Goal: Information Seeking & Learning: Learn about a topic

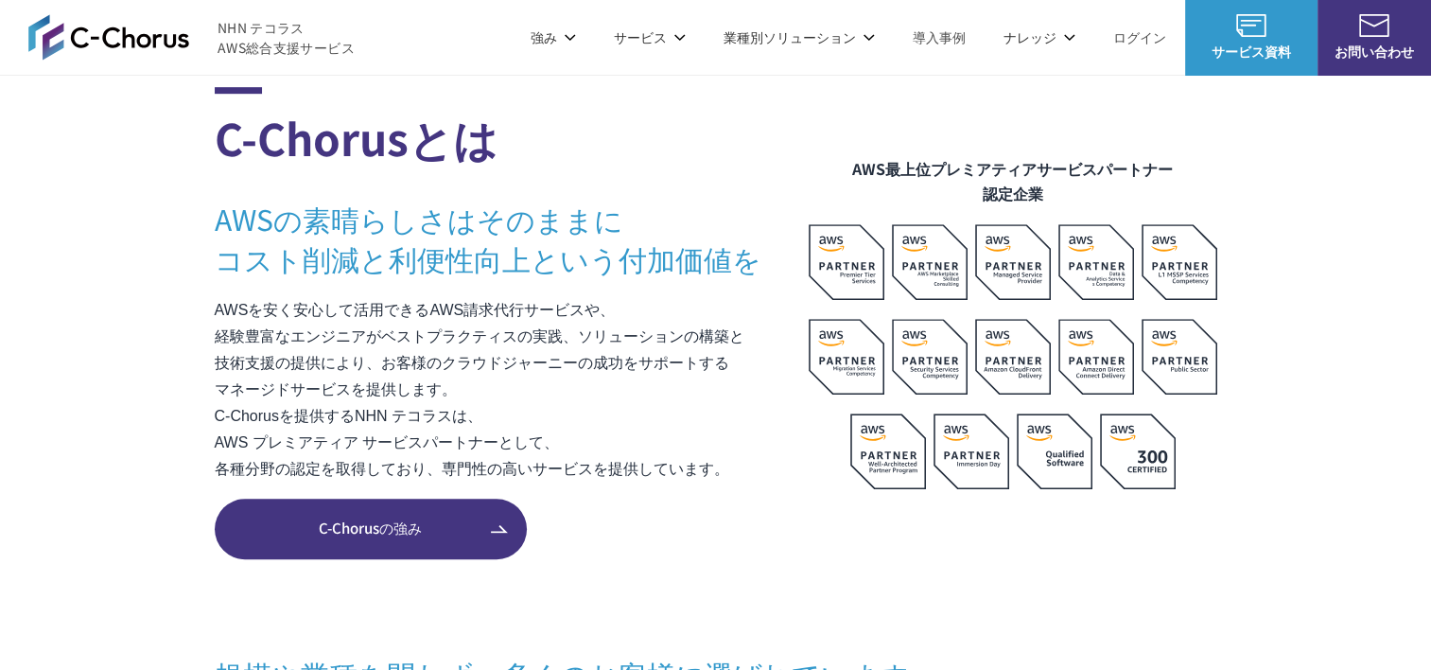
scroll to position [1229, 0]
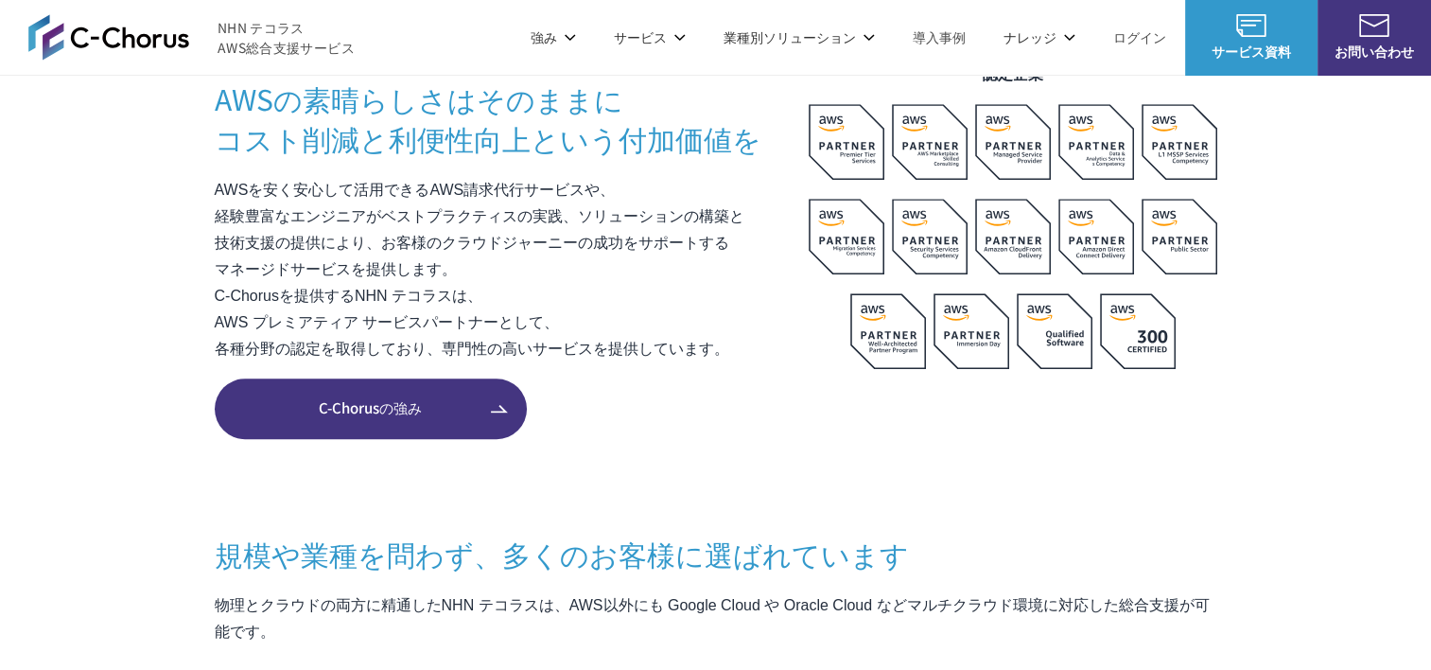
click at [172, 207] on section "C-Chorusとは AWSの素晴らしさはそのままに コスト削減と利便性向上という付加価値を AWSを安く安心して活用できるAWS請求代行サービスや、 経験豊…" at bounding box center [715, 654] width 1431 height 1375
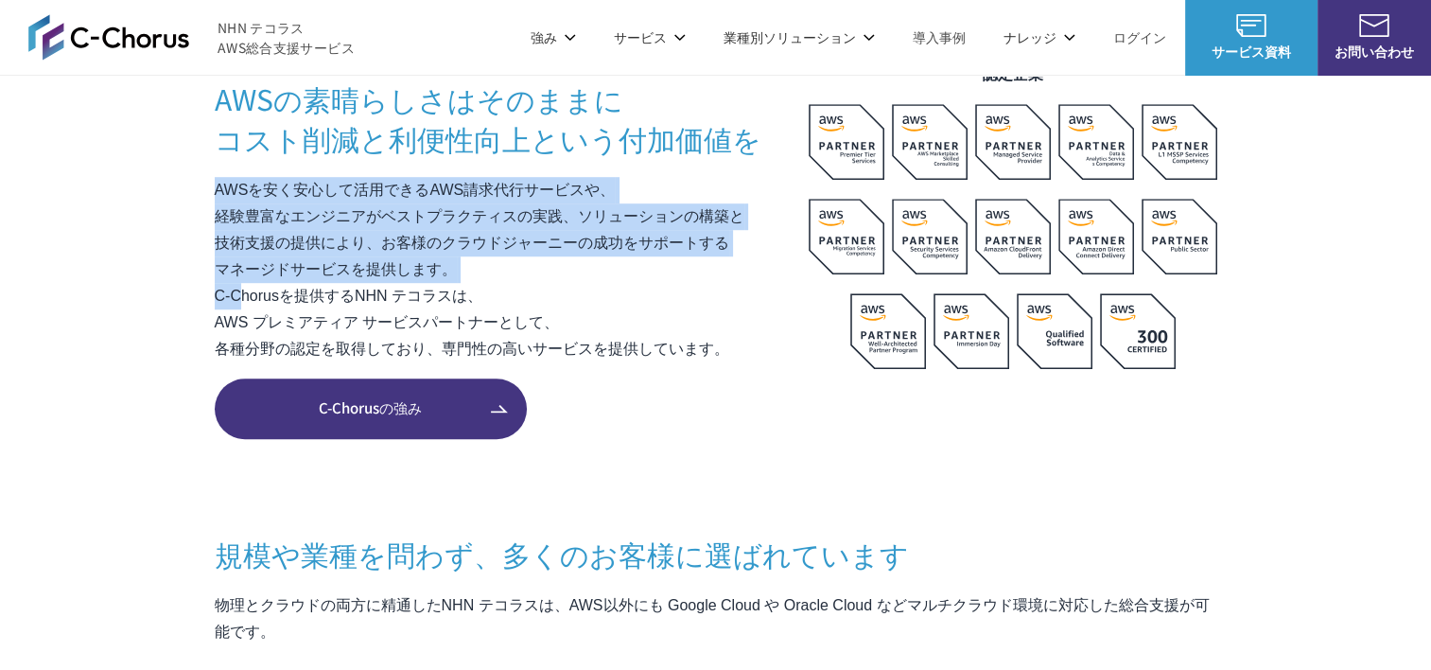
drag, startPoint x: 208, startPoint y: 191, endPoint x: 237, endPoint y: 302, distance: 114.5
click at [237, 302] on section "C-Chorusとは AWSの素晴らしさはそのままに コスト削減と利便性向上という付加価値を AWSを安く安心して活用できるAWS請求代行サービスや、 経験豊…" at bounding box center [715, 654] width 1431 height 1375
drag, startPoint x: 237, startPoint y: 302, endPoint x: 223, endPoint y: 252, distance: 51.2
click at [223, 252] on p "AWSを安く安心して活用できるAWS請求代行サービスや、 経験豊富なエンジニアがベストプラクティスの実践、ソリューションの構築と 技術支援の提供により、お客様…" at bounding box center [512, 269] width 594 height 185
click at [215, 216] on p "AWSを安く安心して活用できるAWS請求代行サービスや、 経験豊富なエンジニアがベストプラクティスの実践、ソリューションの構築と 技術支援の提供により、お客様…" at bounding box center [512, 269] width 594 height 185
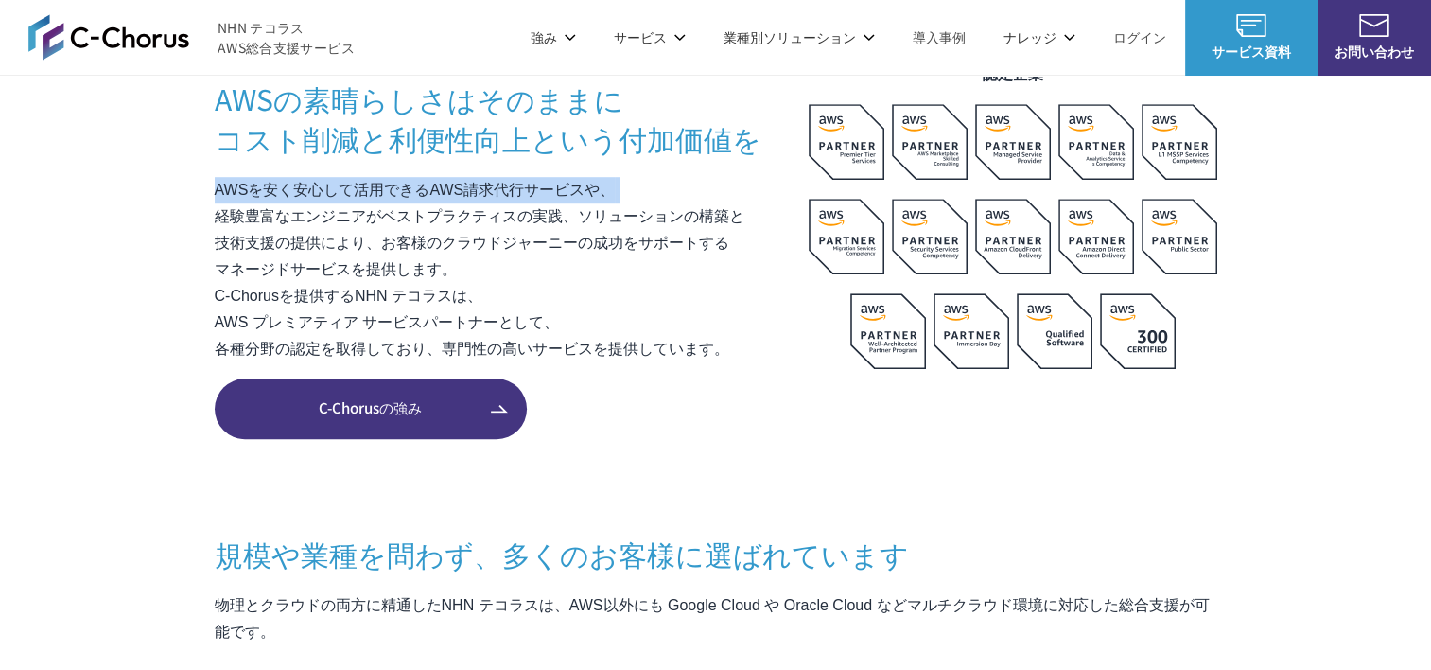
click at [215, 217] on p "AWSを安く安心して活用できるAWS請求代行サービスや、 経験豊富なエンジニアがベストプラクティスの実践、ソリューションの構築と 技術支援の提供により、お客様…" at bounding box center [512, 269] width 594 height 185
click at [214, 216] on section "C-Chorusとは AWSの素晴らしさはそのままに コスト削減と利便性向上という付加価値を AWSを安く安心して活用できるAWS請求代行サービスや、 経験豊…" at bounding box center [715, 654] width 1431 height 1375
click at [215, 216] on p "AWSを安く安心して活用できるAWS請求代行サービスや、 経験豊富なエンジニアがベストプラクティスの実践、ソリューションの構築と 技術支援の提供により、お客様…" at bounding box center [512, 269] width 594 height 185
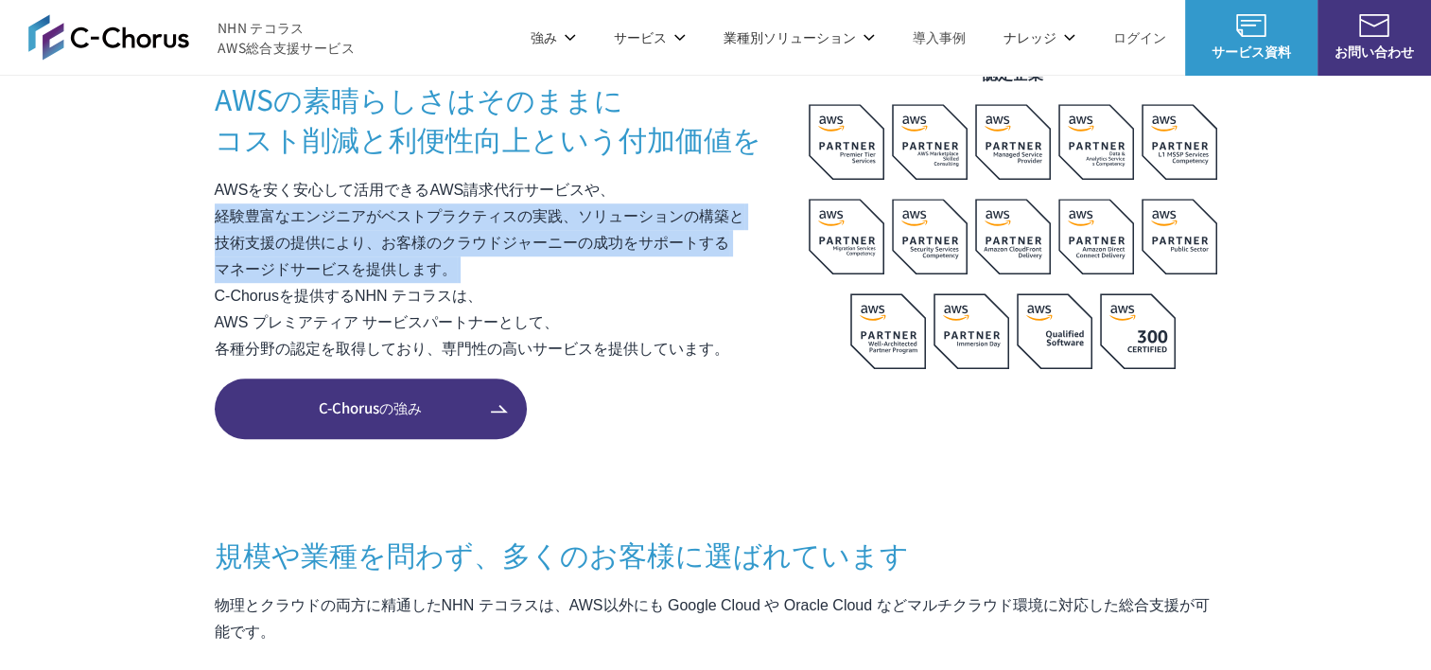
drag, startPoint x: 214, startPoint y: 216, endPoint x: 200, endPoint y: 289, distance: 74.9
click at [201, 287] on section "C-Chorusとは AWSの素晴らしさはそのままに コスト削減と利便性向上という付加価値を AWSを安く安心して活用できるAWS請求代行サービスや、 経験豊…" at bounding box center [715, 654] width 1431 height 1375
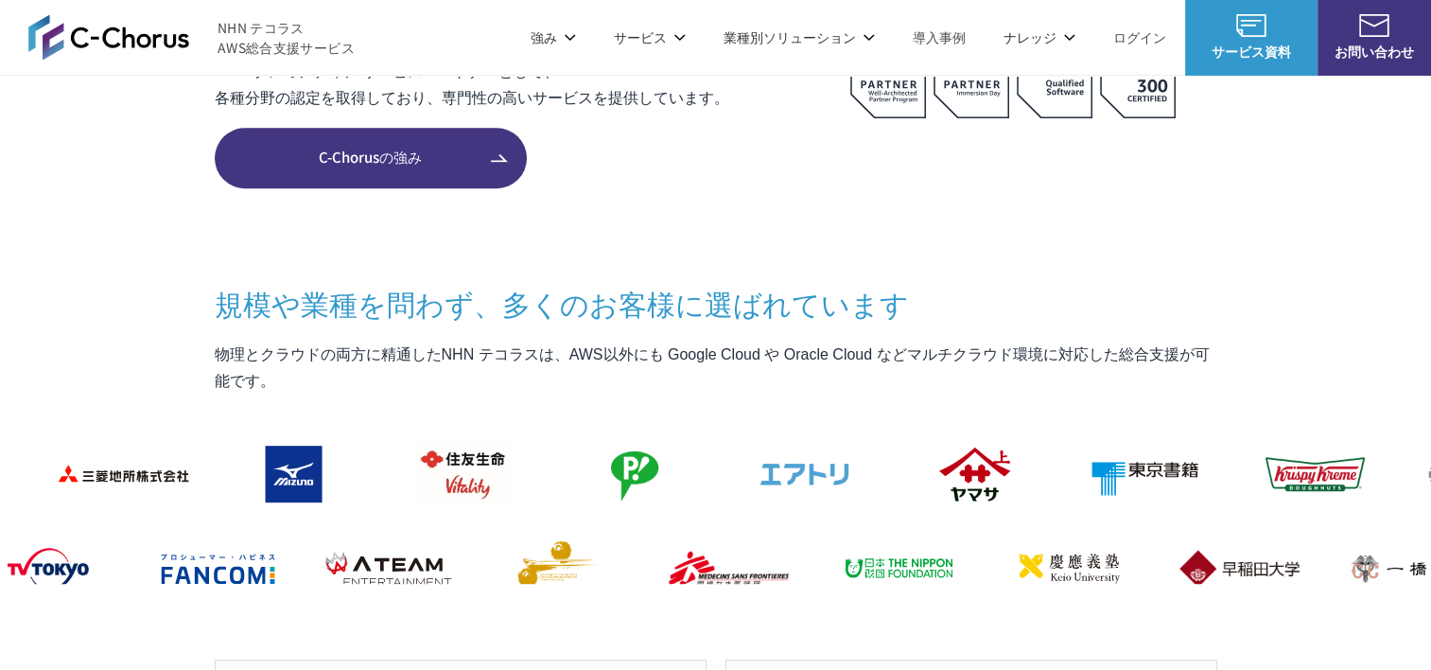
scroll to position [1513, 0]
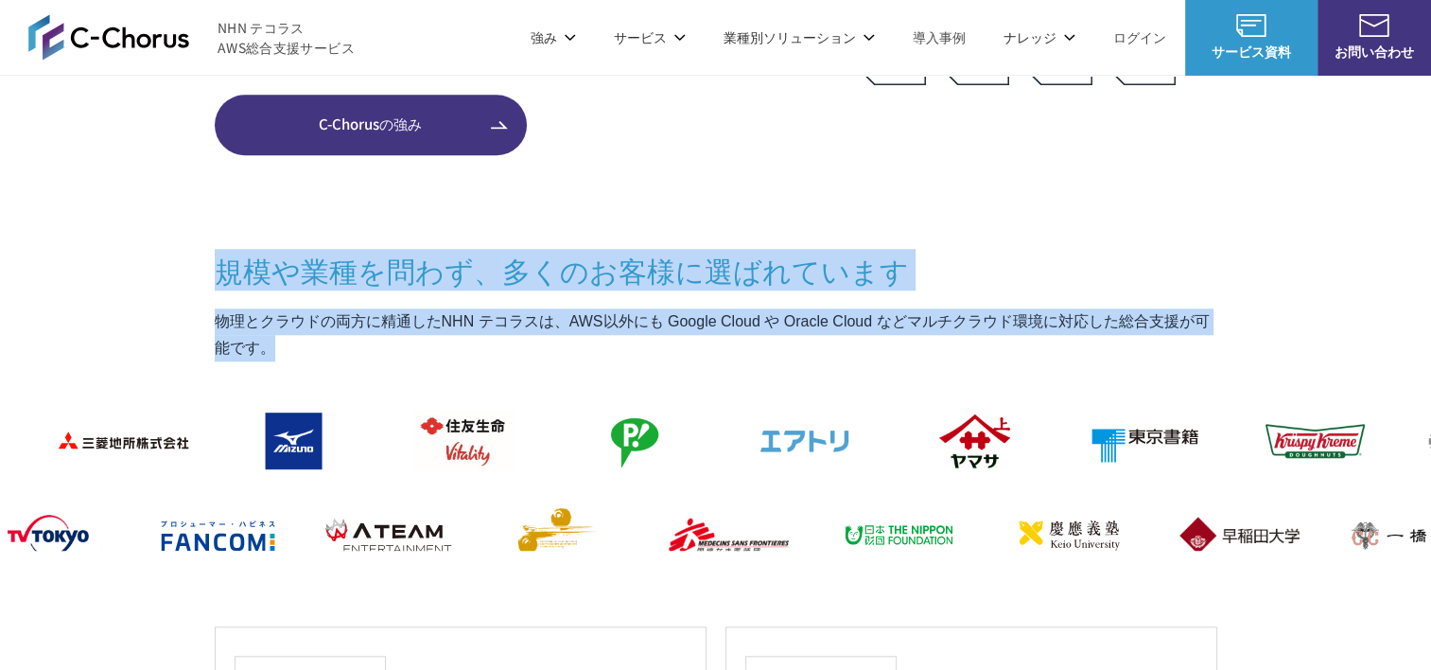
drag, startPoint x: 197, startPoint y: 279, endPoint x: 314, endPoint y: 349, distance: 136.6
click at [314, 349] on section "C-Chorusとは AWSの素晴らしさはそのままに コスト削減と利便性向上という付加価値を AWSを安く安心して活用できるAWS請求代行サービスや、 経験豊…" at bounding box center [715, 370] width 1431 height 1375
drag, startPoint x: 314, startPoint y: 349, endPoint x: 280, endPoint y: 349, distance: 34.0
click at [280, 349] on p "物理とクラウドの両方に精通したNHN テコラスは、AWS以外にも Google Cloud や Oracle Cloud などマルチクラウド環境に対応した総合…" at bounding box center [716, 334] width 1002 height 53
click at [295, 341] on p "物理とクラウドの両方に精通したNHN テコラスは、AWS以外にも Google Cloud や Oracle Cloud などマルチクラウド環境に対応した総合…" at bounding box center [716, 334] width 1002 height 53
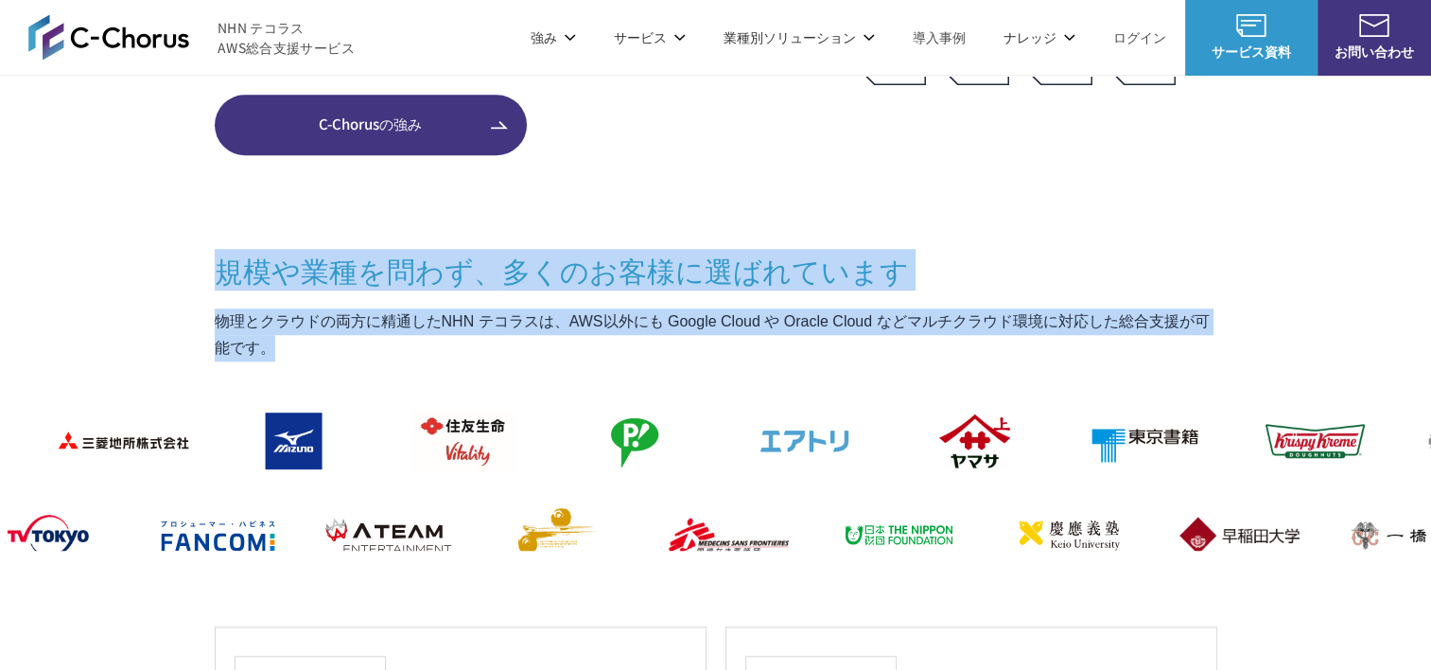
drag, startPoint x: 295, startPoint y: 341, endPoint x: 200, endPoint y: 231, distance: 145.5
click at [200, 231] on section "C-Chorusとは AWSの素晴らしさはそのままに コスト削減と利便性向上という付加価値を AWSを安く安心して活用できるAWS請求代行サービスや、 経験豊…" at bounding box center [715, 370] width 1431 height 1375
click at [178, 247] on section "C-Chorusとは AWSの素晴らしさはそのままに コスト削減と利便性向上という付加価値を AWSを安く安心して活用できるAWS請求代行サービスや、 経験豊…" at bounding box center [715, 370] width 1431 height 1375
click at [180, 247] on section "C-Chorusとは AWSの素晴らしさはそのままに コスト削減と利便性向上という付加価値を AWSを安く安心して活用できるAWS請求代行サービスや、 経験豊…" at bounding box center [715, 370] width 1431 height 1375
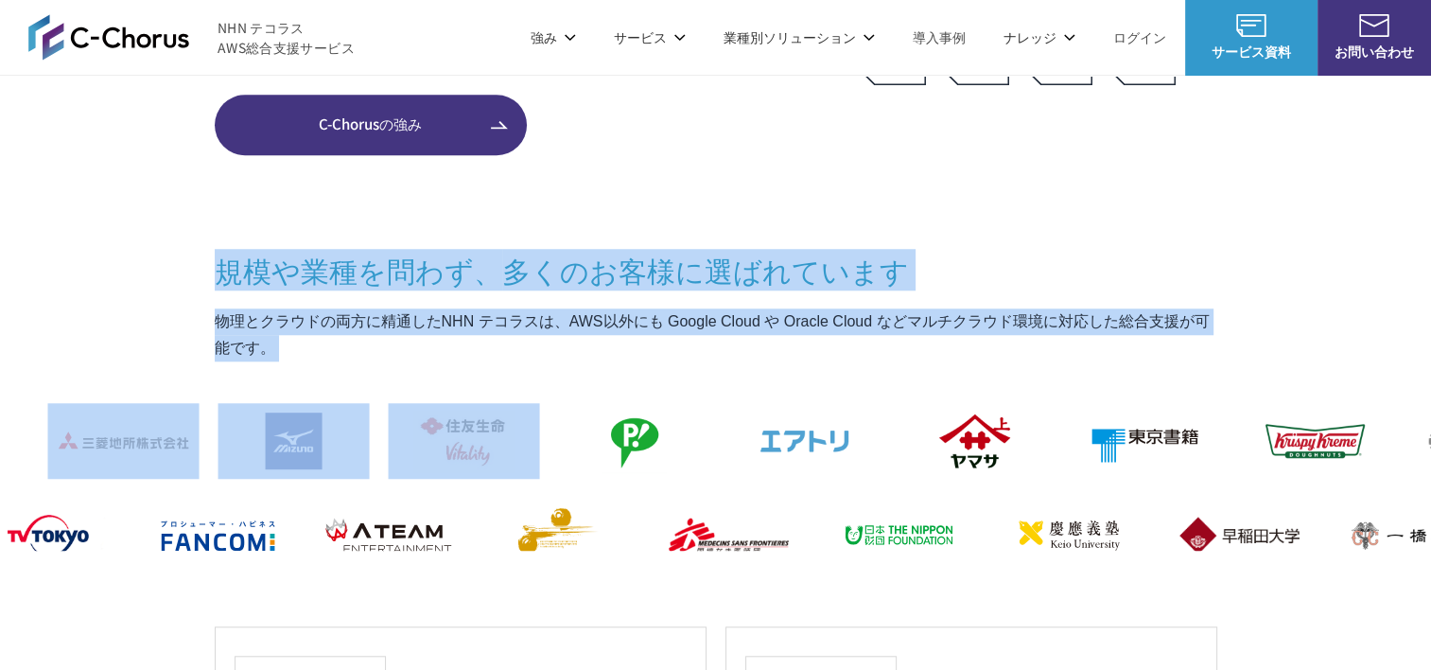
drag, startPoint x: 190, startPoint y: 242, endPoint x: 242, endPoint y: 386, distance: 152.9
click at [242, 386] on section "C-Chorusとは AWSの素晴らしさはそのままに コスト削減と利便性向上という付加価値を AWSを安く安心して活用できるAWS請求代行サービスや、 経験豊…" at bounding box center [715, 370] width 1431 height 1375
drag, startPoint x: 242, startPoint y: 386, endPoint x: 236, endPoint y: 374, distance: 12.7
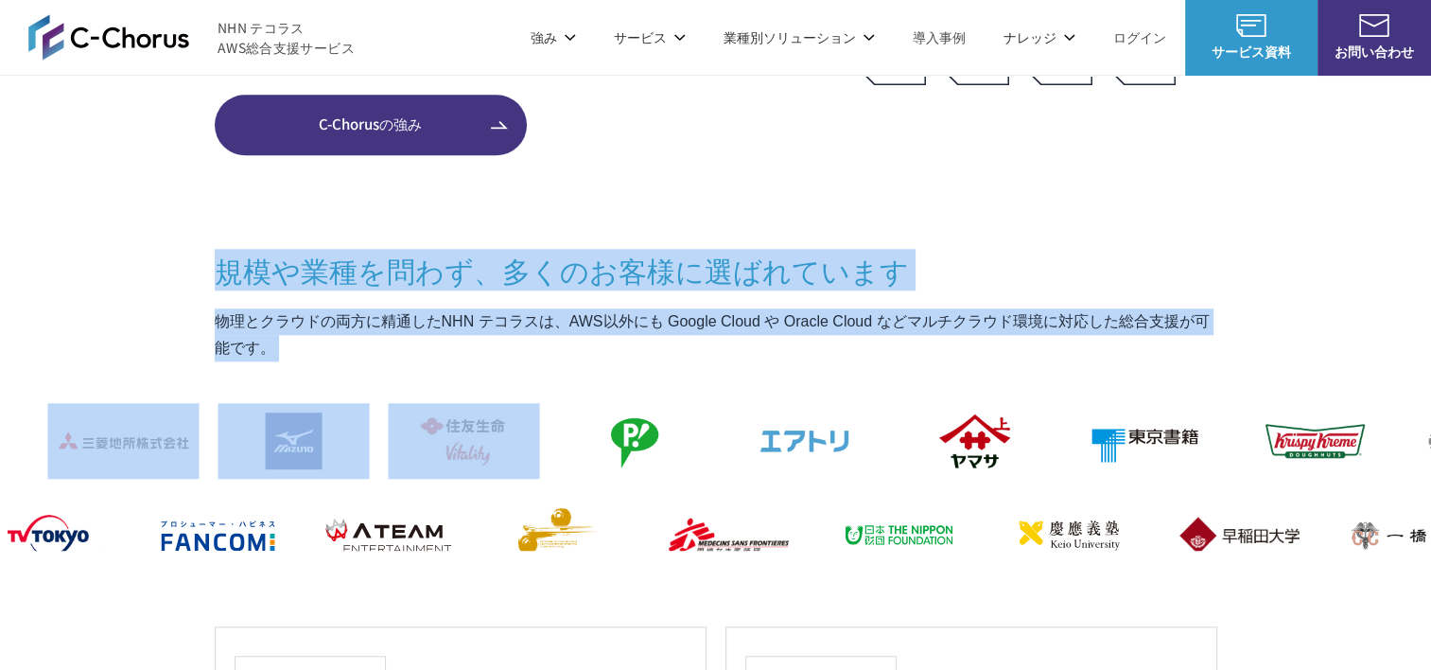
click at [308, 357] on p "物理とクラウドの両方に精通したNHN テコラスは、AWS以外にも Google Cloud や Oracle Cloud などマルチクラウド環境に対応した総合…" at bounding box center [716, 334] width 1002 height 53
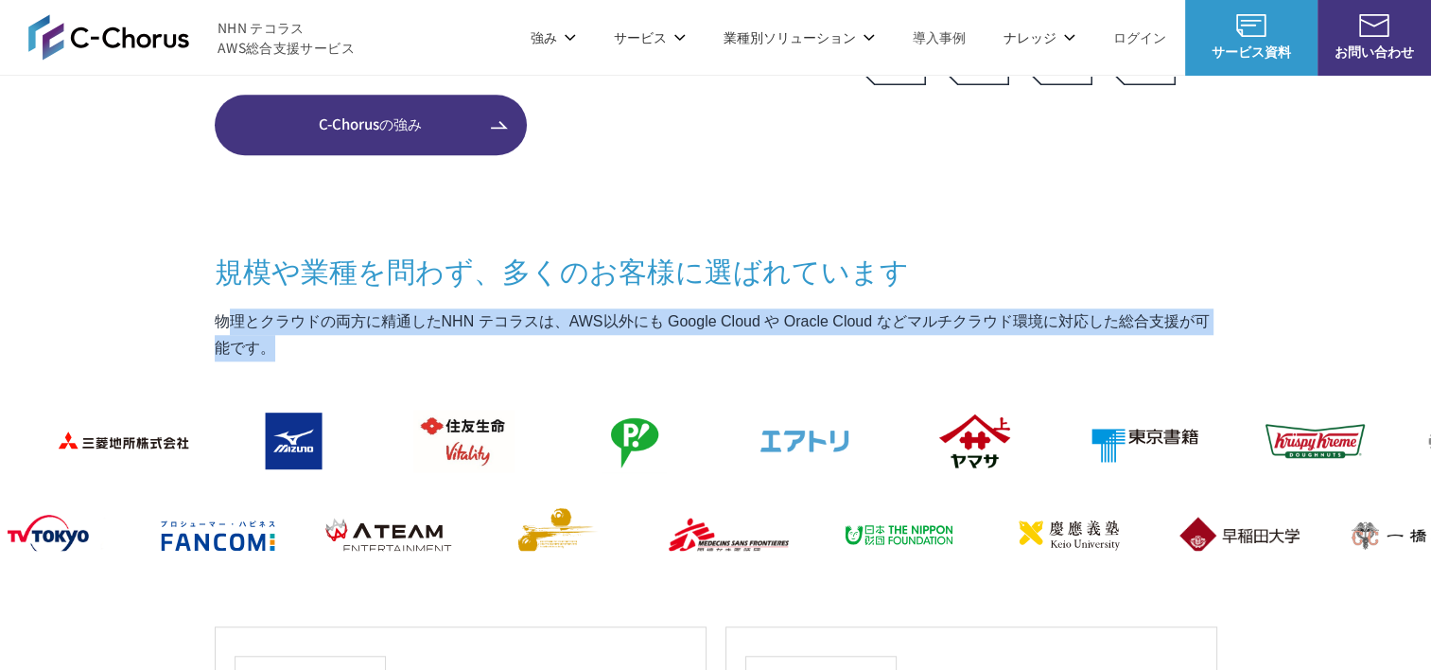
drag, startPoint x: 293, startPoint y: 347, endPoint x: 220, endPoint y: 293, distance: 90.6
click at [222, 295] on div "規模や業種を問わず、 多くのお客様に選ばれています 物理とクラウドの両方に精通したNHN テコラスは、AWS以外にも Google Cloud や Oracl…" at bounding box center [716, 654] width 1002 height 809
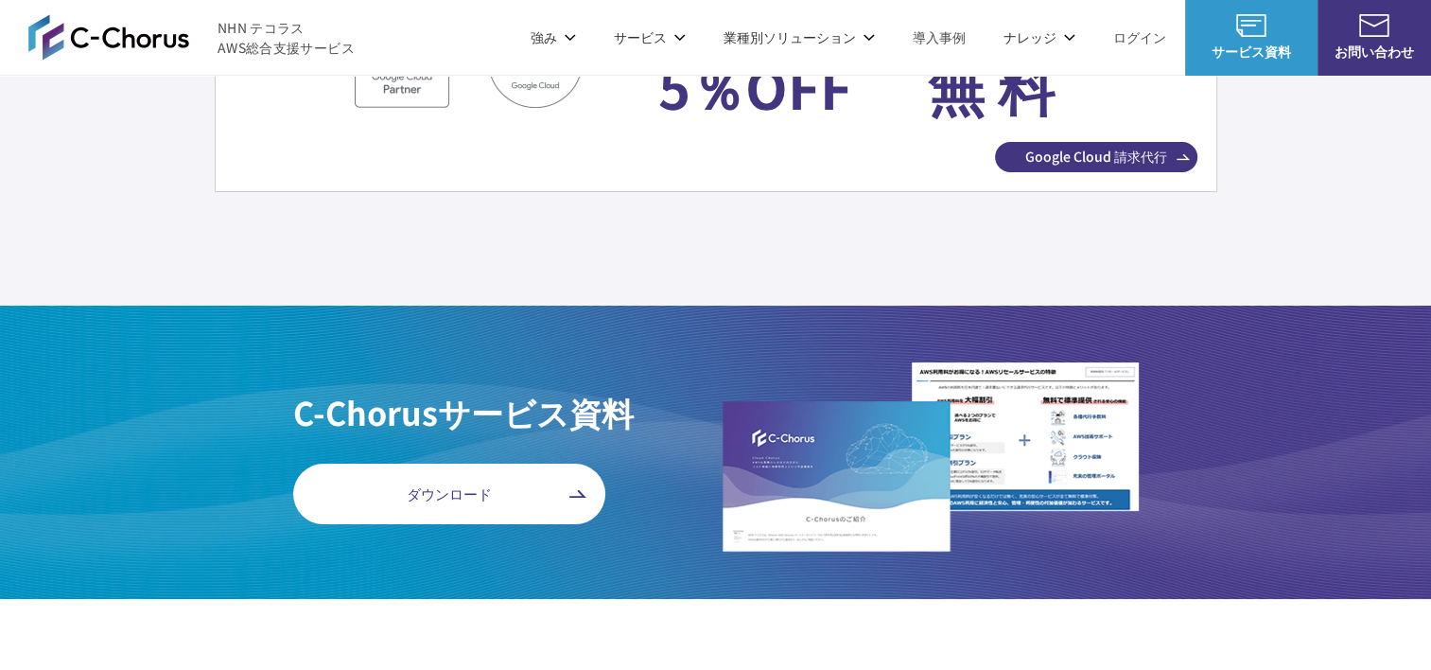
scroll to position [7187, 0]
